Goal: Task Accomplishment & Management: Manage account settings

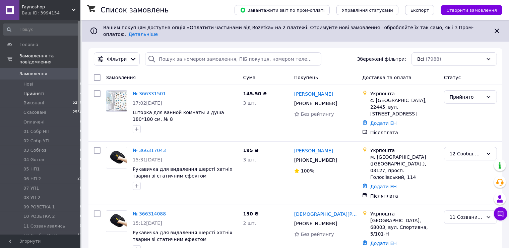
click at [67, 89] on li "Прийняті 4" at bounding box center [43, 93] width 86 height 9
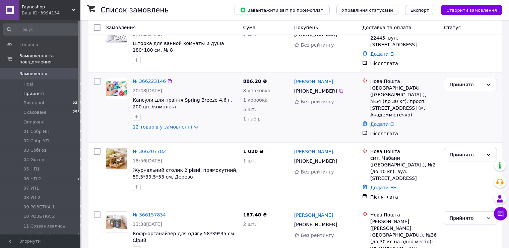
scroll to position [91, 0]
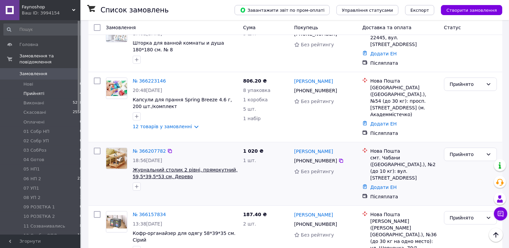
click at [133, 167] on span "Журнальний столик 2 рівні, прямокутний, 59,5*39,5*53 см, Дерево" at bounding box center [185, 173] width 105 height 12
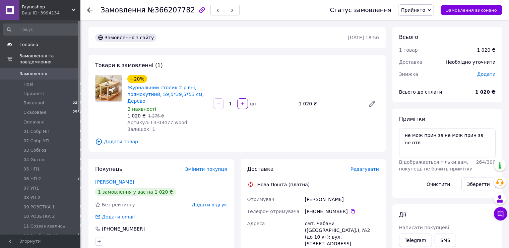
click at [41, 46] on span "Головна" at bounding box center [40, 45] width 43 height 6
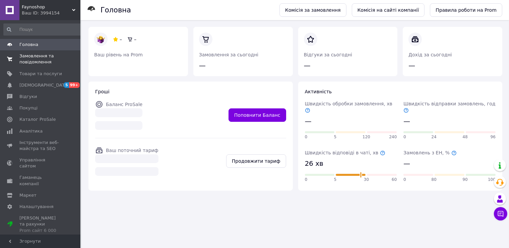
click at [53, 62] on span "Замовлення та повідомлення" at bounding box center [40, 59] width 43 height 12
